Goal: Navigation & Orientation: Find specific page/section

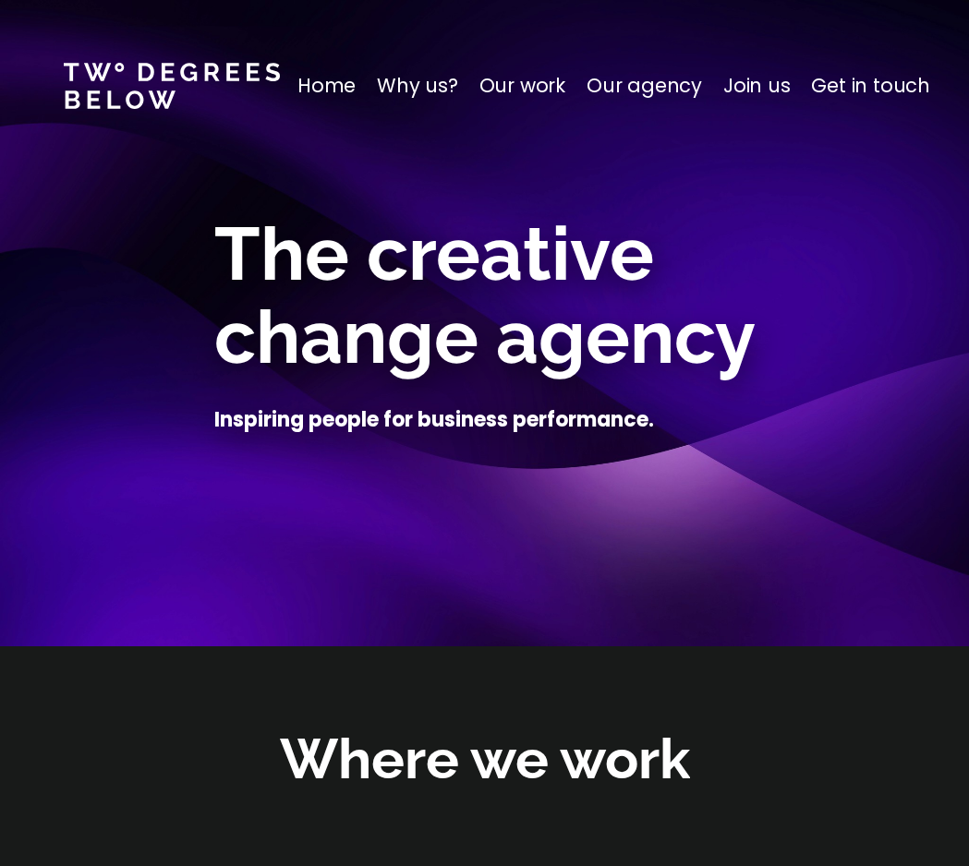
click at [517, 91] on p "Our work" at bounding box center [522, 86] width 86 height 30
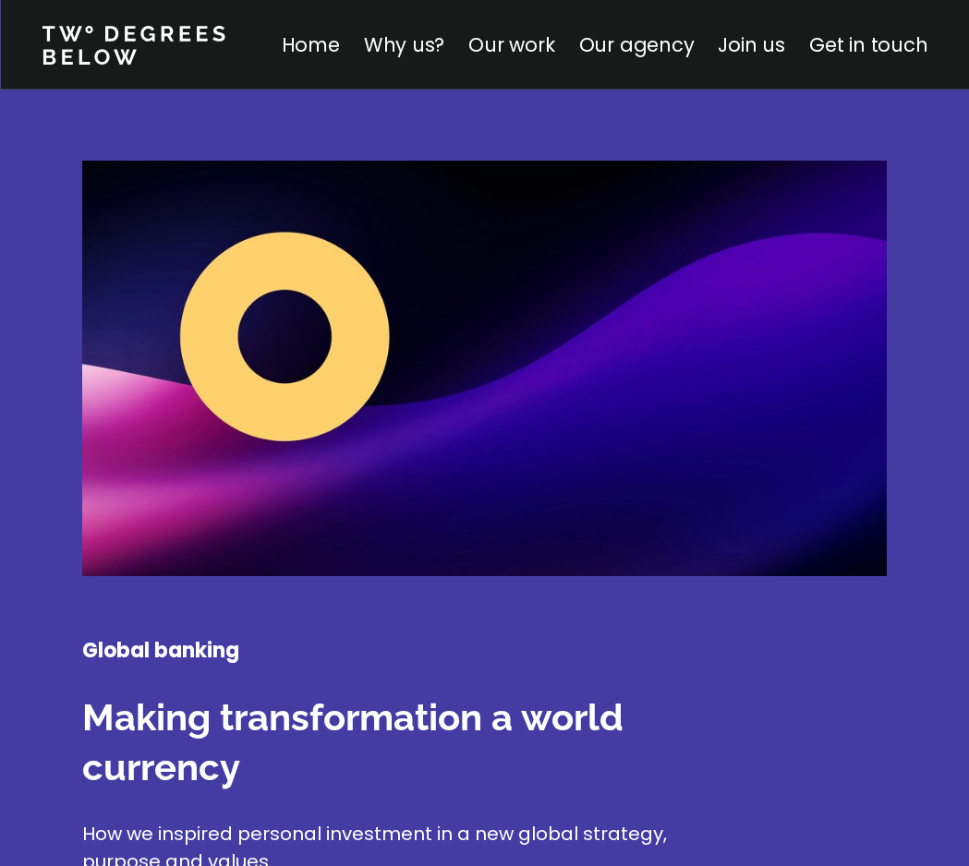
scroll to position [2734, 0]
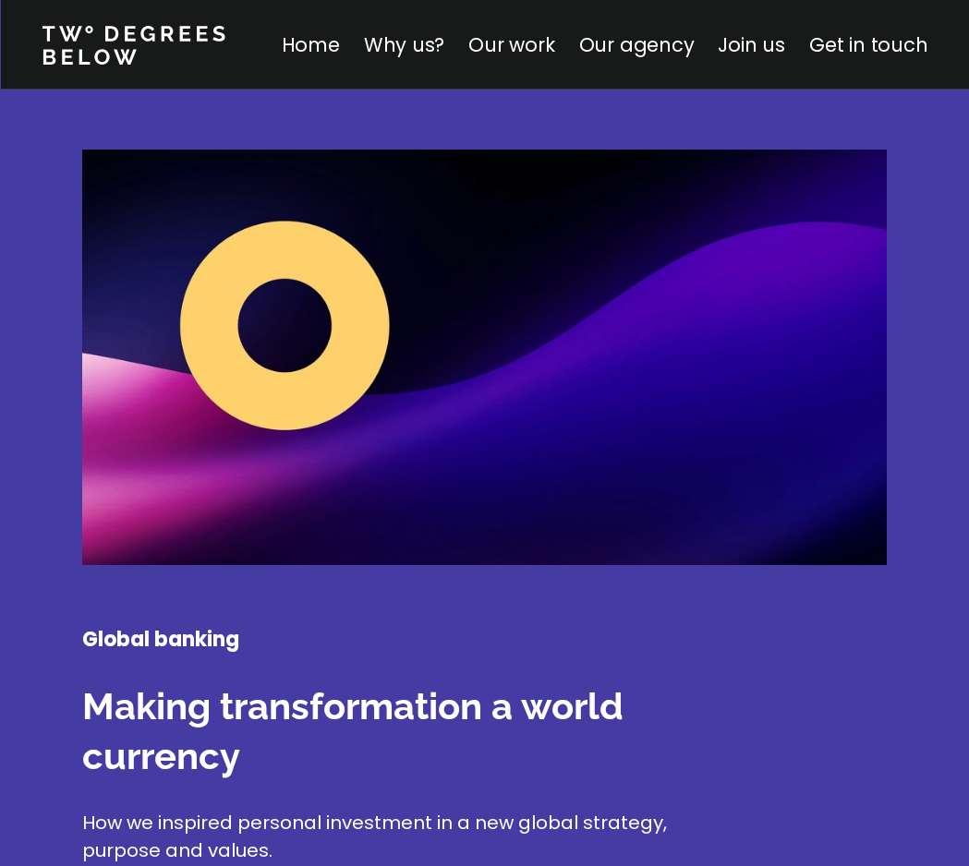
click at [289, 315] on img at bounding box center [484, 358] width 804 height 416
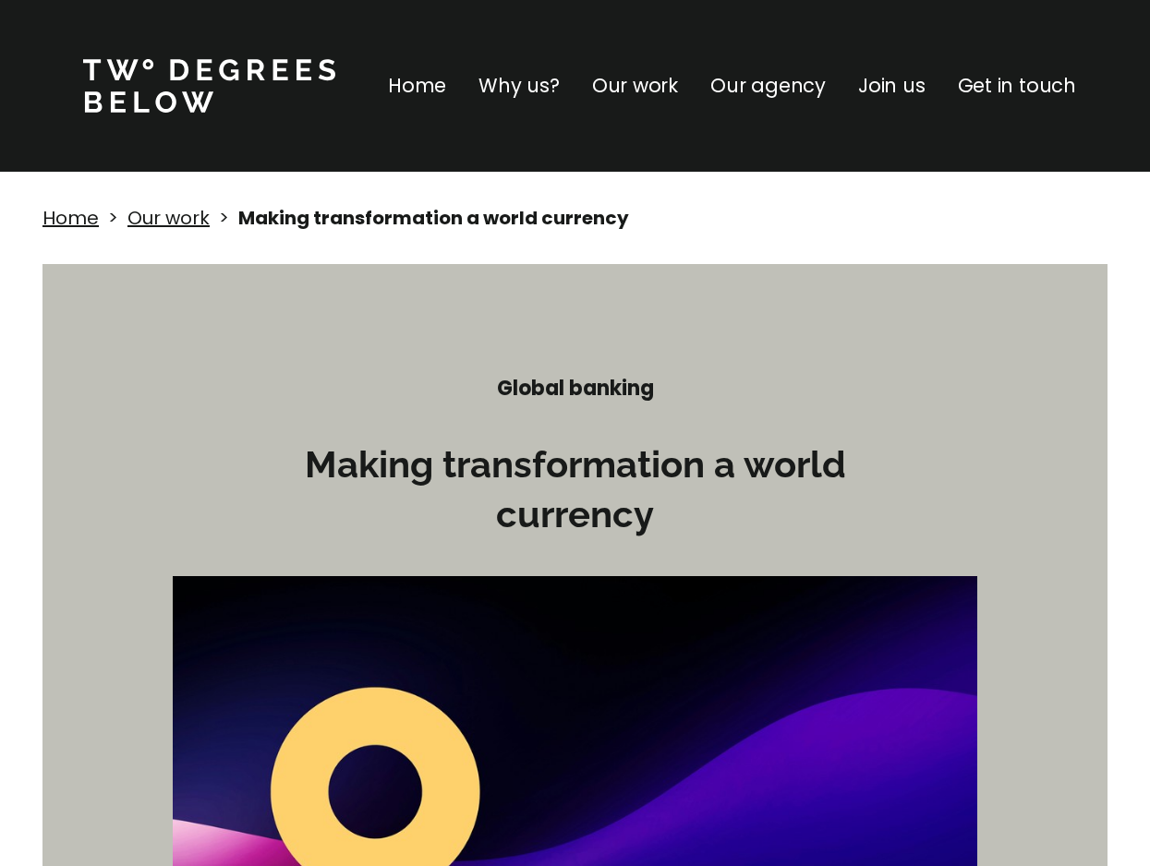
click at [428, 79] on p "Home" at bounding box center [417, 86] width 58 height 30
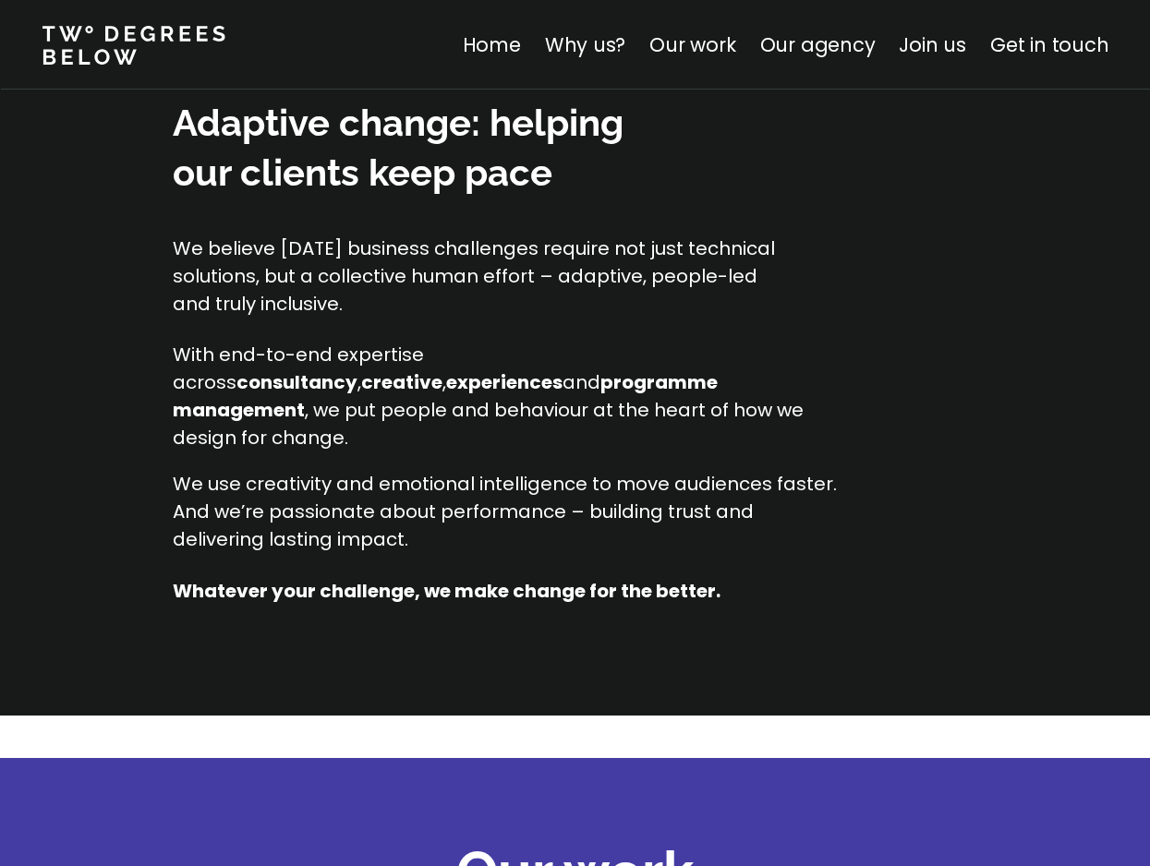
scroll to position [1891, 0]
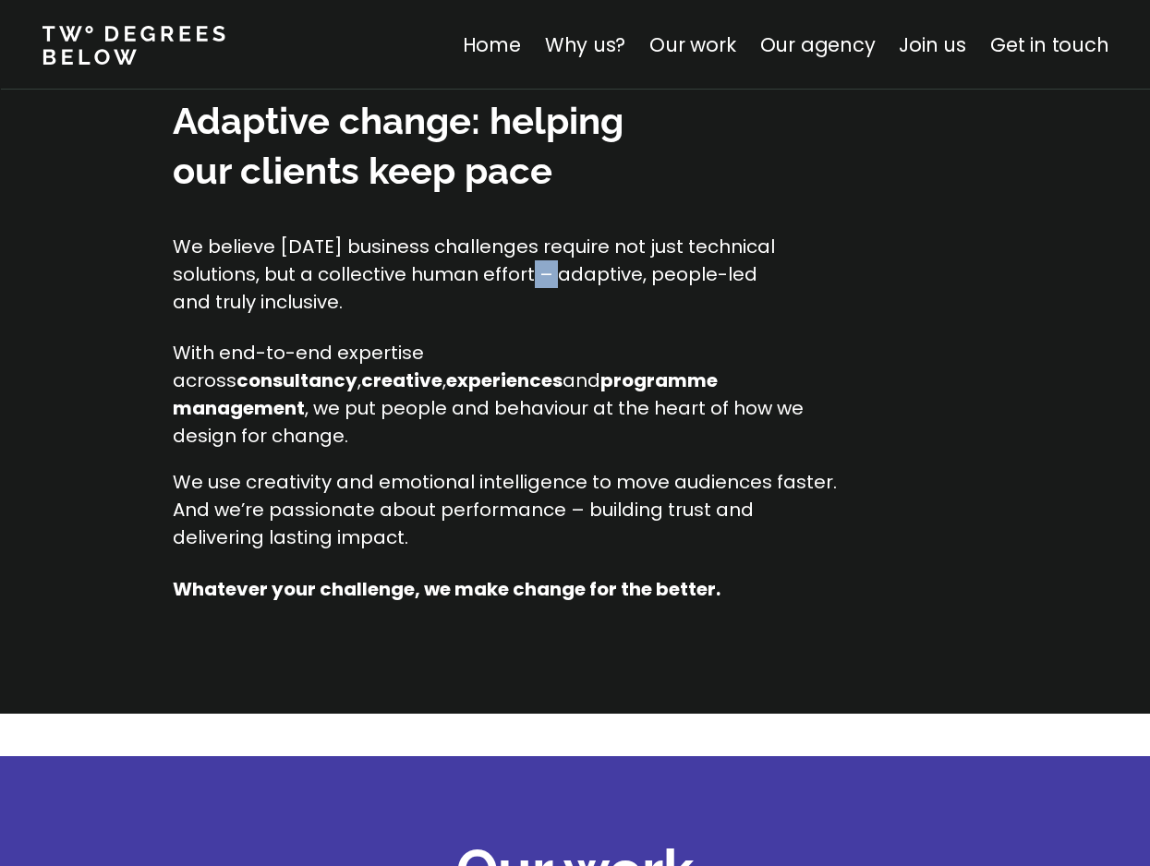
click at [536, 271] on p "We believe [DATE] business challenges require not just technical solutions, but…" at bounding box center [477, 274] width 609 height 83
click at [569, 481] on p "We use creativity and emotional intelligence to move audiences faster. And we’r…" at bounding box center [505, 509] width 664 height 83
drag, startPoint x: 569, startPoint y: 481, endPoint x: 647, endPoint y: 551, distance: 105.3
click at [570, 482] on p "We use creativity and emotional intelligence to move audiences faster. And we’r…" at bounding box center [505, 509] width 664 height 83
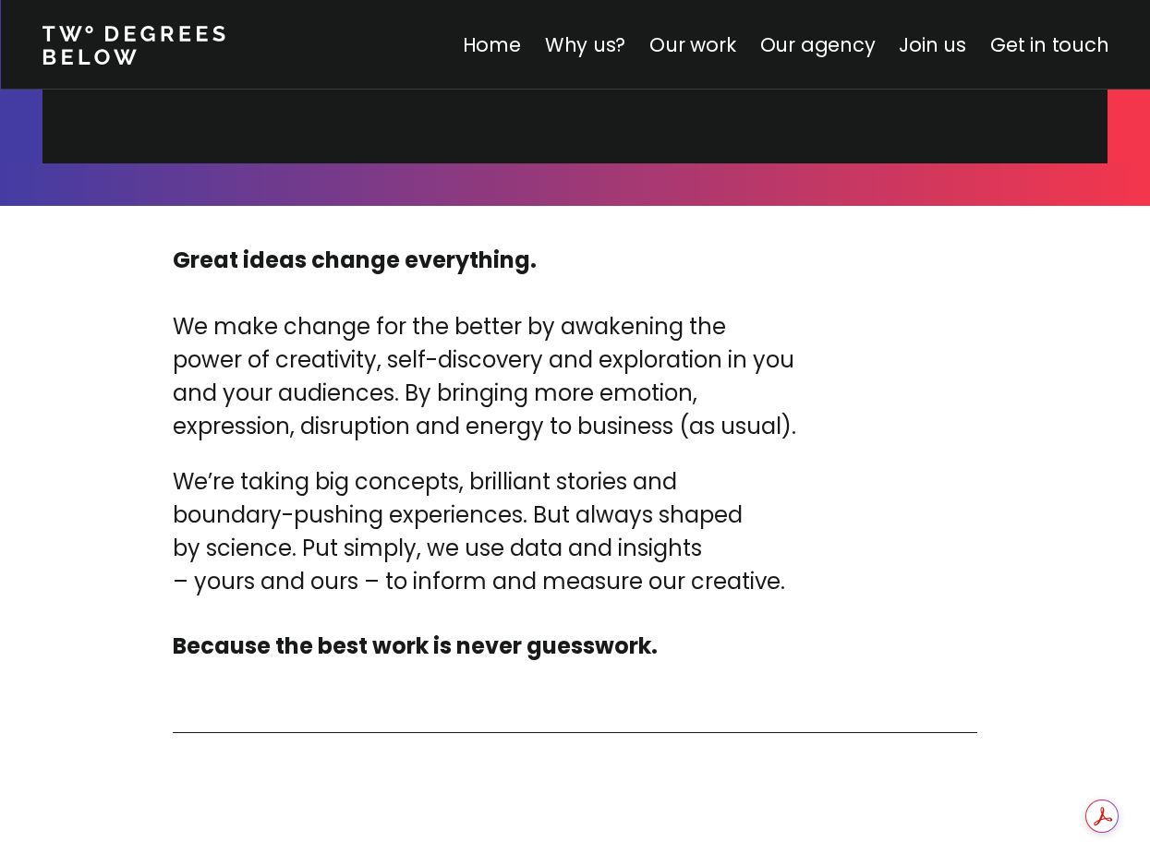
scroll to position [6104, 0]
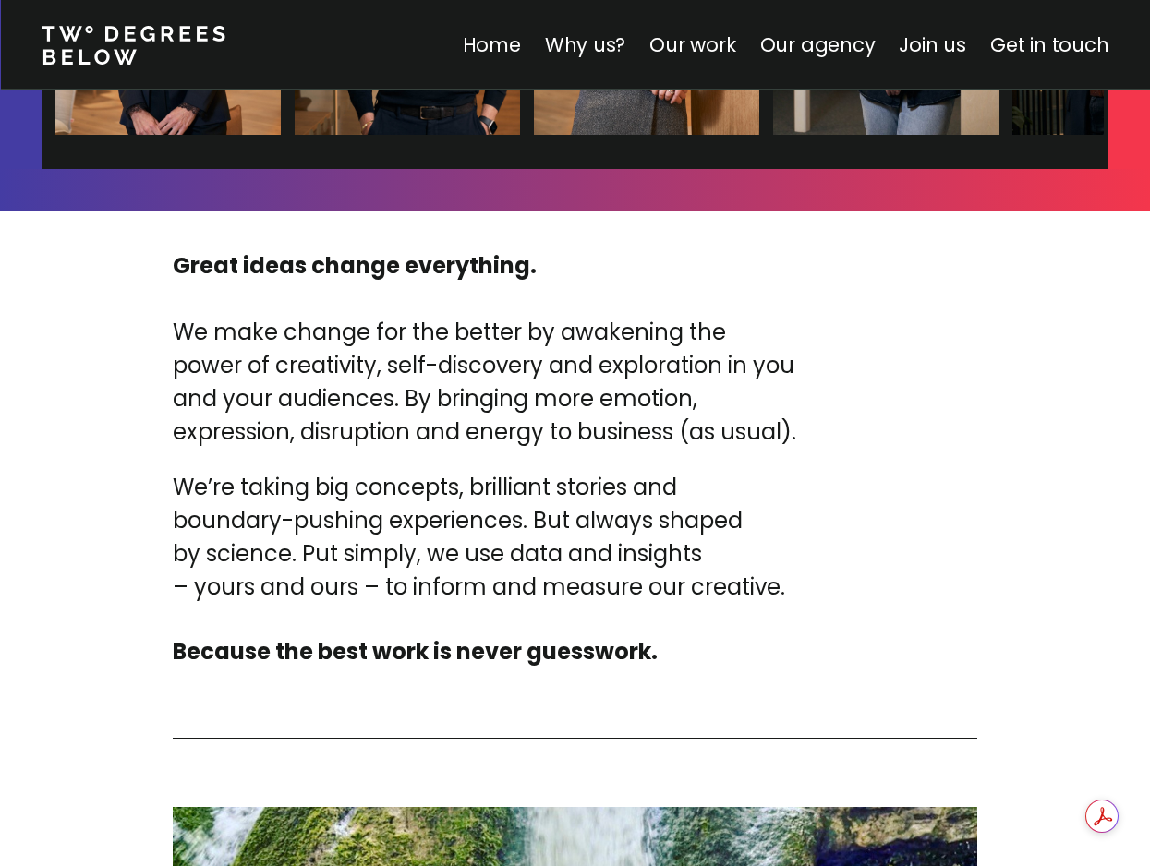
click at [369, 559] on p "We’re taking big concepts, brilliant stories and boundary-pushing experiences. …" at bounding box center [505, 537] width 664 height 133
click at [369, 558] on p "We’re taking big concepts, brilliant stories and boundary-pushing experiences. …" at bounding box center [505, 537] width 664 height 133
click at [173, 558] on p "We’re taking big concepts, brilliant stories and boundary-pushing experiences. …" at bounding box center [505, 537] width 664 height 133
click at [179, 558] on p "We’re taking big concepts, brilliant stories and boundary-pushing experiences. …" at bounding box center [505, 537] width 664 height 133
click at [181, 558] on p "We’re taking big concepts, brilliant stories and boundary-pushing experiences. …" at bounding box center [505, 537] width 664 height 133
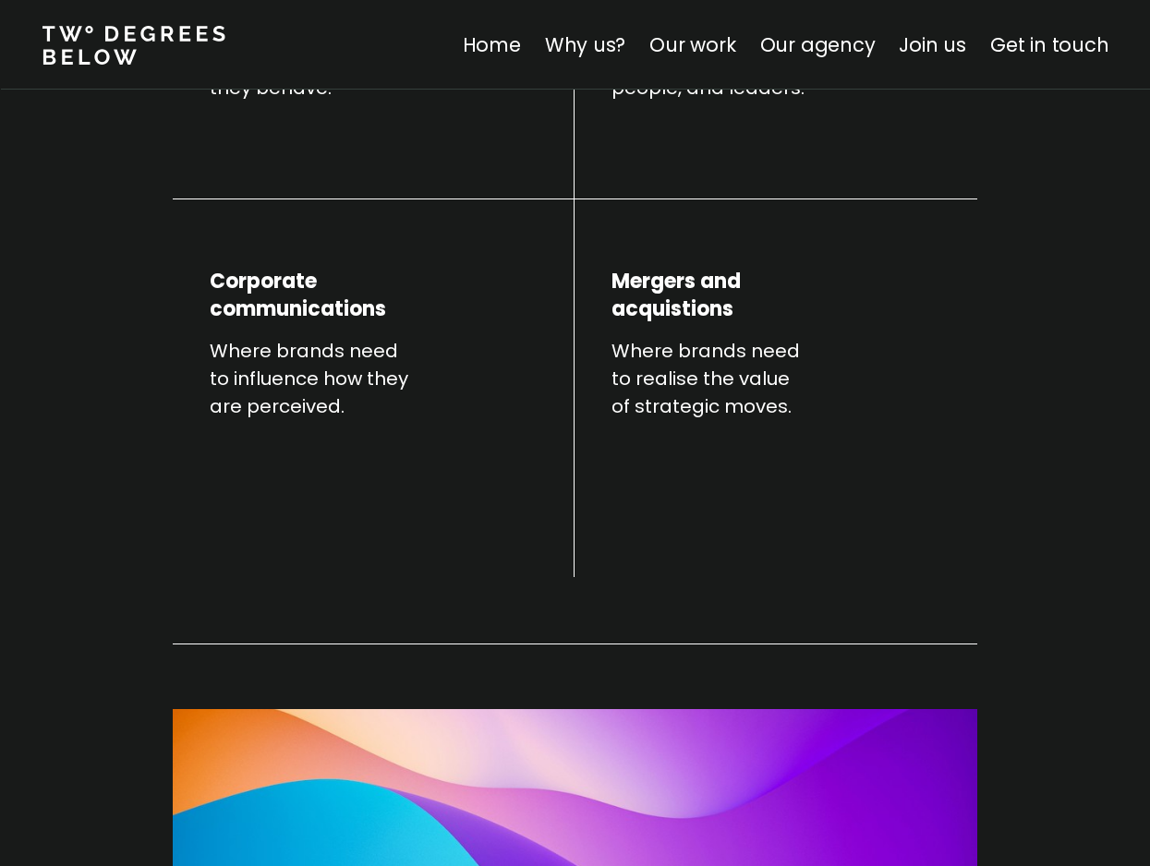
scroll to position [0, 0]
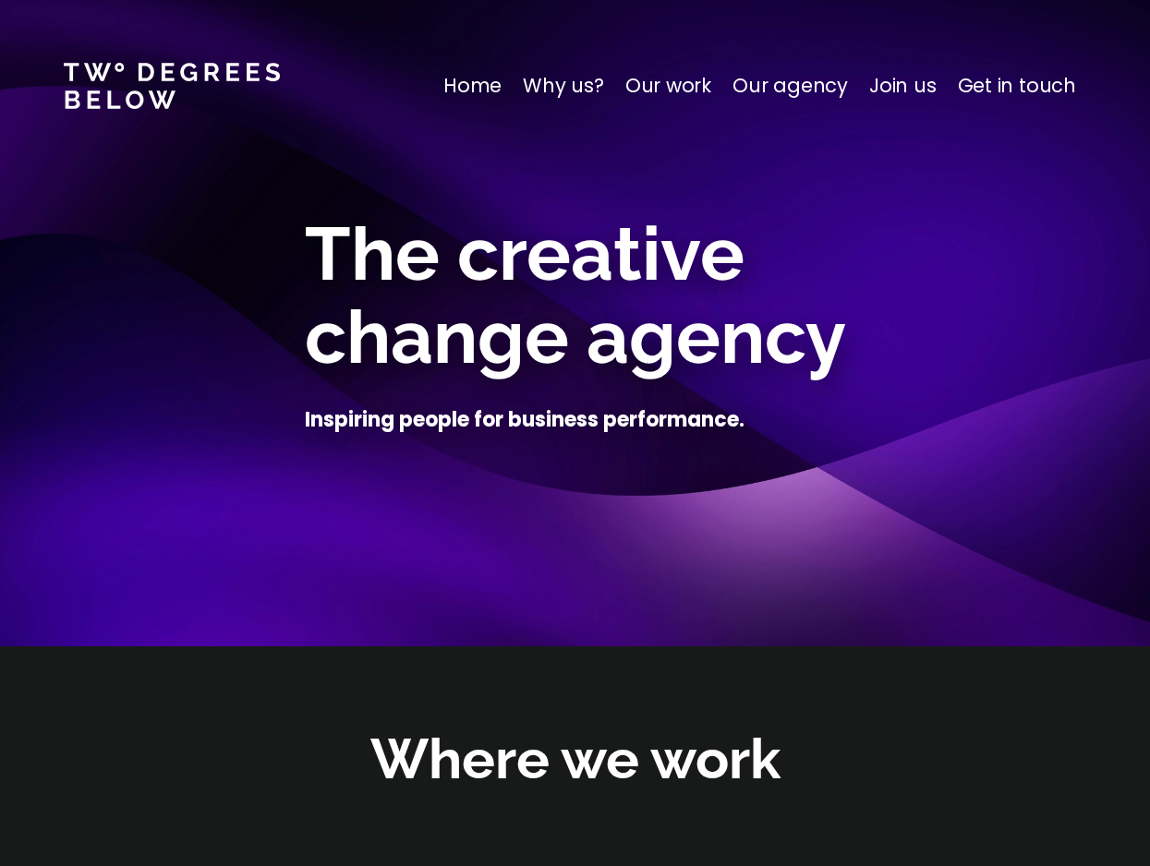
click at [146, 84] on link at bounding box center [172, 86] width 216 height 46
